Goal: Find specific page/section: Find specific page/section

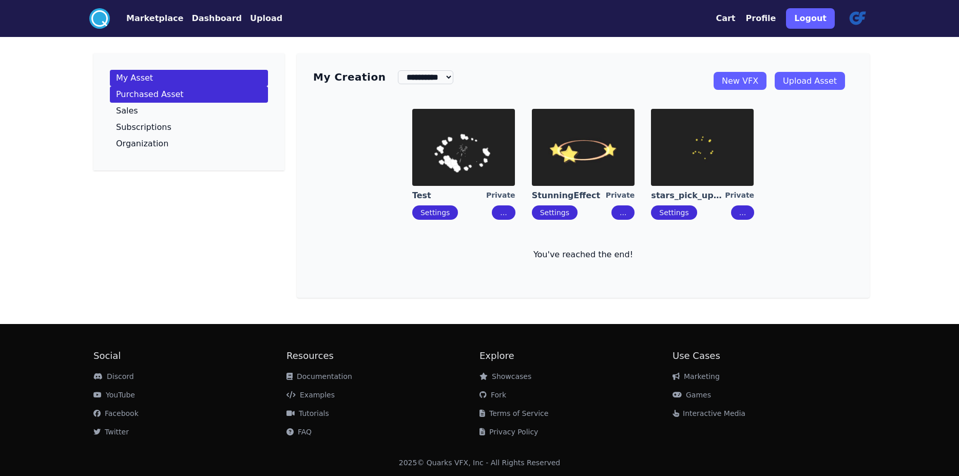
click at [116, 99] on p "Purchased Asset" at bounding box center [150, 94] width 68 height 8
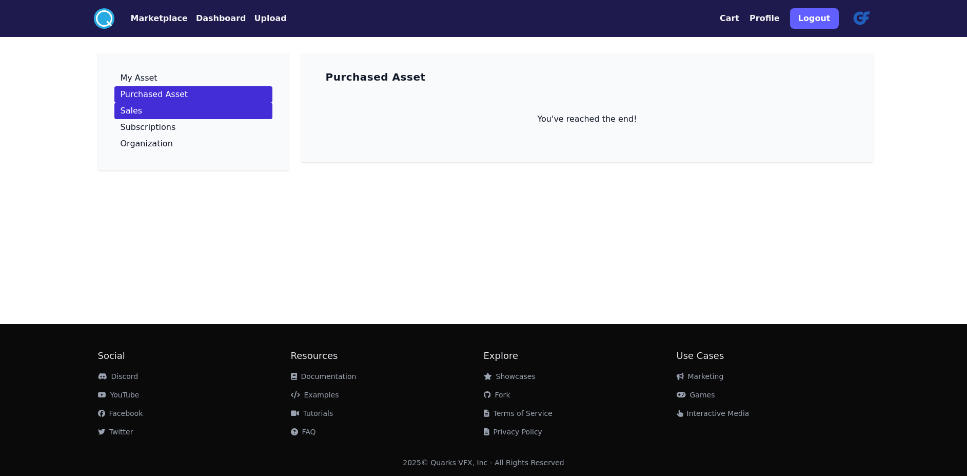
click at [121, 115] on p "Sales" at bounding box center [132, 111] width 22 height 8
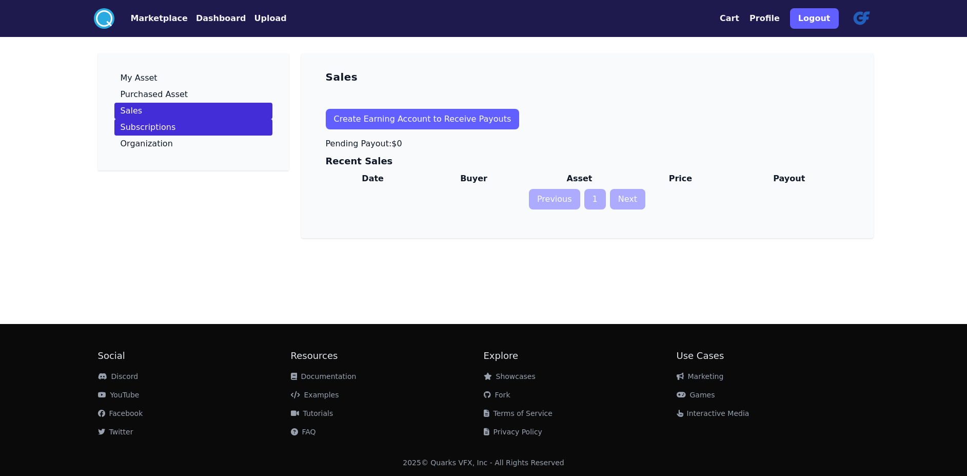
click at [121, 131] on p "Subscriptions" at bounding box center [148, 127] width 55 height 8
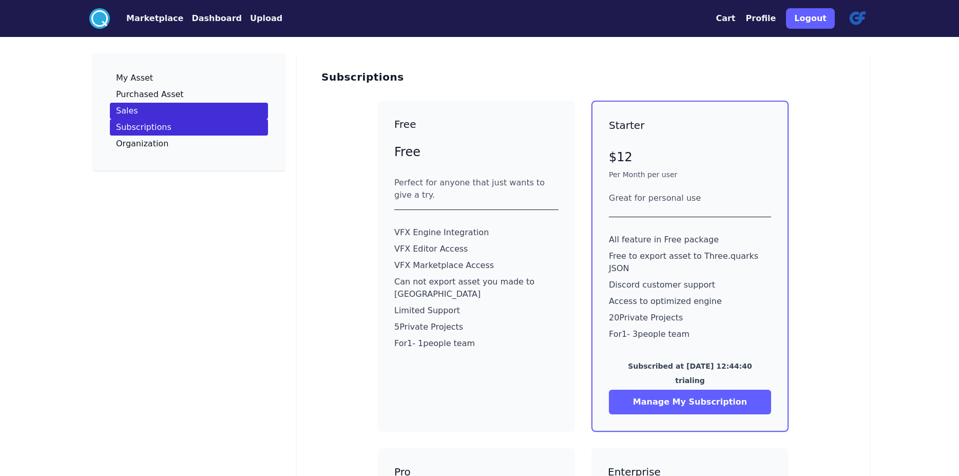
click at [110, 119] on link "Sales" at bounding box center [189, 111] width 158 height 16
